Goal: Task Accomplishment & Management: Complete application form

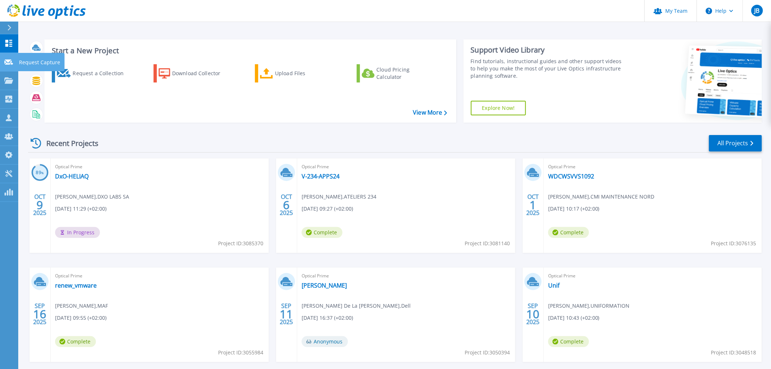
click at [11, 63] on icon at bounding box center [8, 61] width 9 height 5
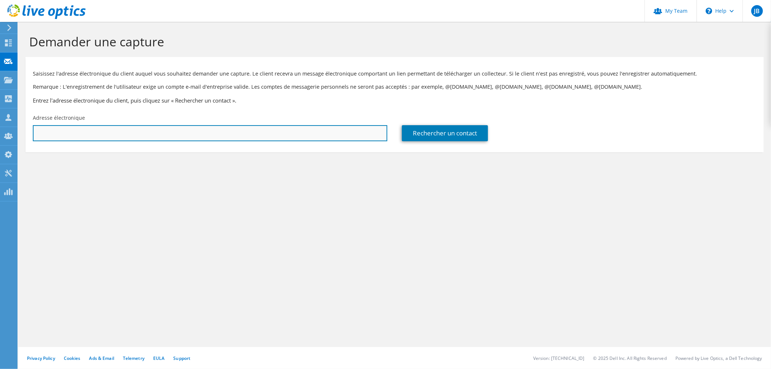
click at [144, 136] on input "text" at bounding box center [210, 133] width 354 height 16
paste input "[EMAIL_ADDRESS][DOMAIN_NAME]"
type input "[EMAIL_ADDRESS][DOMAIN_NAME]"
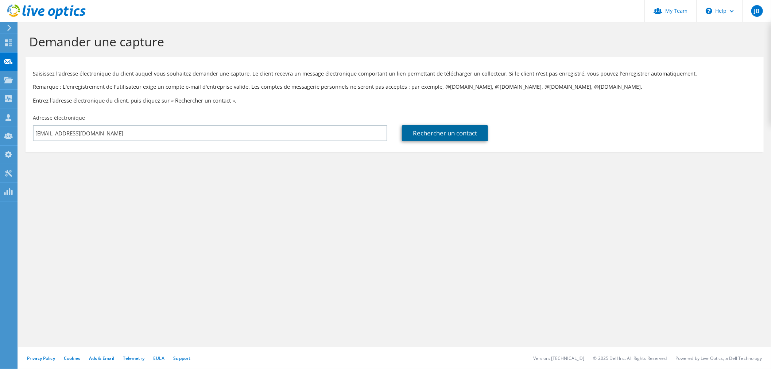
click at [402, 132] on link "Rechercher un contact" at bounding box center [445, 133] width 86 height 16
type input "CHIMIREC"
type input "[PERSON_NAME]"
type input "[GEOGRAPHIC_DATA]"
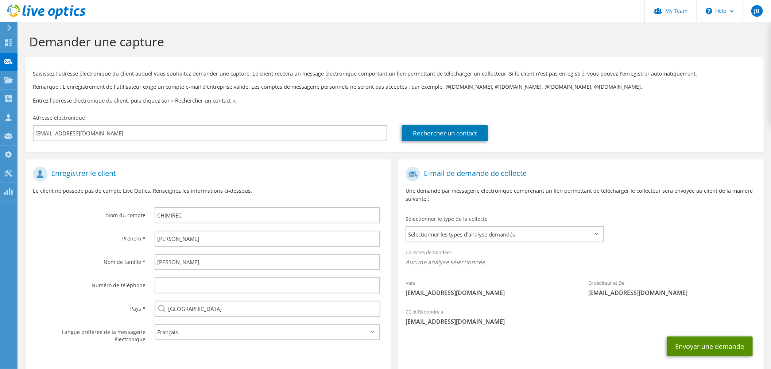
click at [691, 346] on button "Envoyer une demande" at bounding box center [710, 346] width 86 height 20
